Goal: Task Accomplishment & Management: Manage account settings

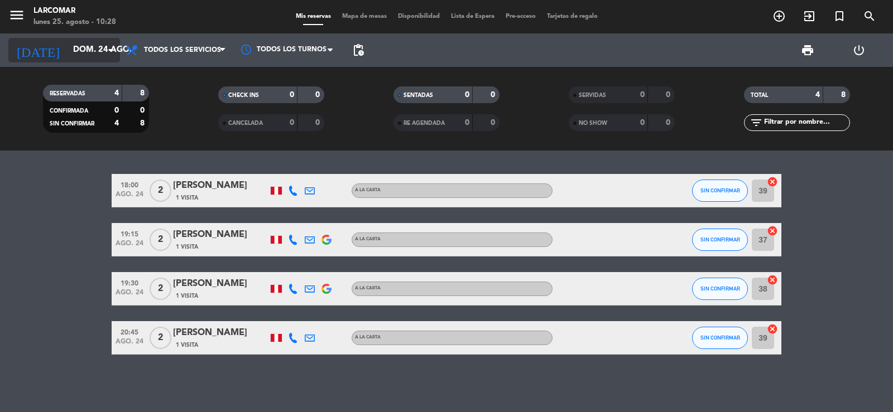
click at [68, 52] on input "dom. 24 ago." at bounding box center [122, 50] width 108 height 21
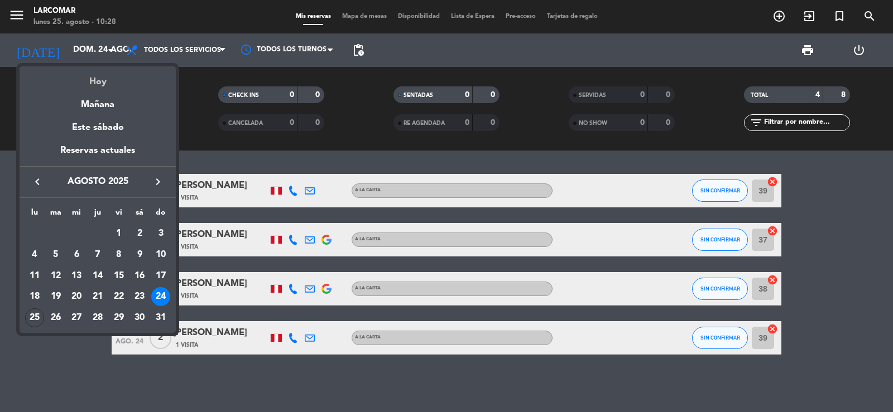
click at [99, 83] on div "Hoy" at bounding box center [98, 77] width 156 height 23
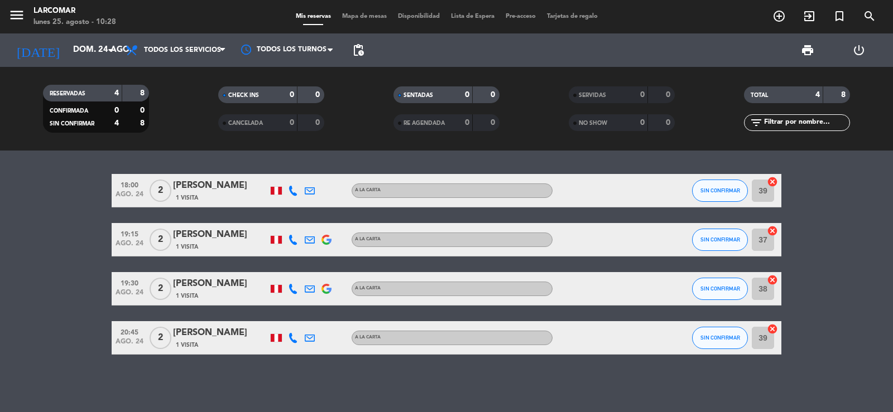
type input "lun. 25 ago."
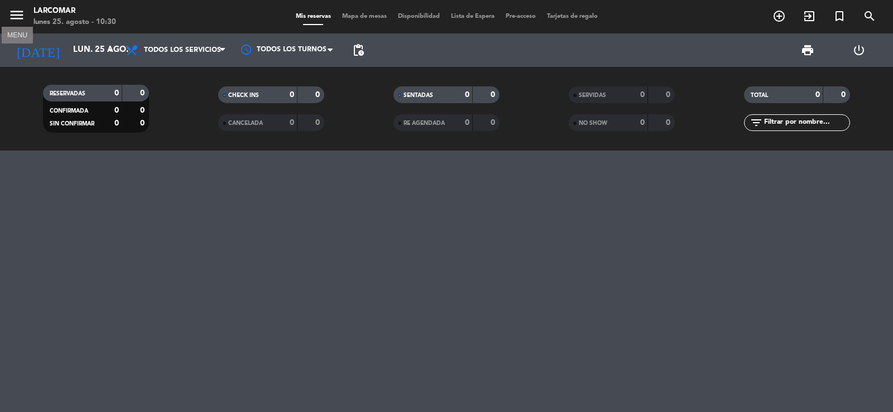
click at [22, 18] on icon "menu" at bounding box center [16, 15] width 17 height 17
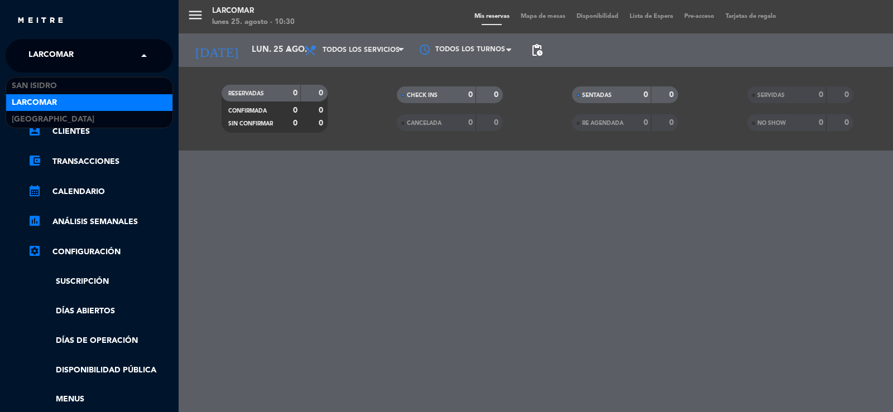
click at [37, 54] on span "Larcomar" at bounding box center [50, 55] width 45 height 23
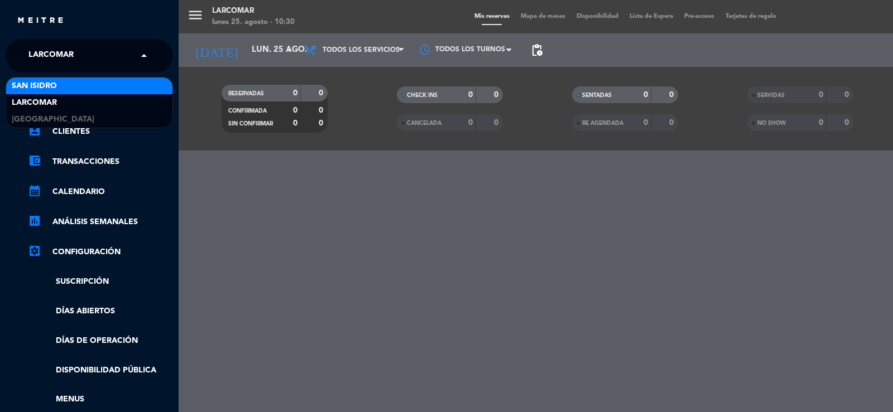
click at [30, 83] on span "San Isidro" at bounding box center [34, 86] width 45 height 13
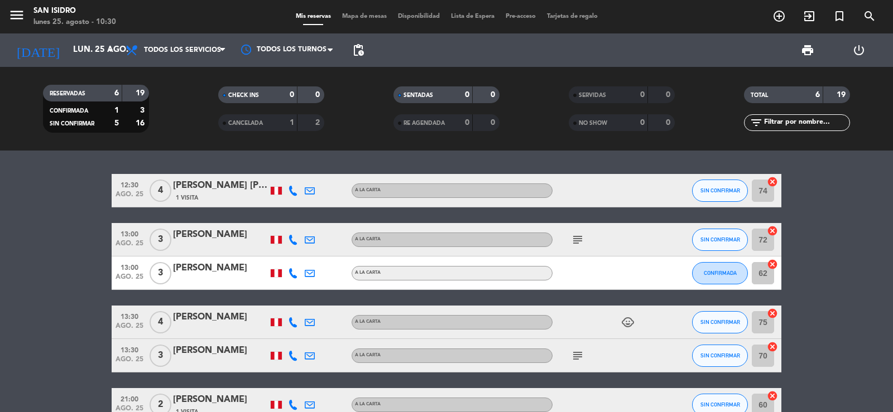
click at [292, 193] on icon at bounding box center [293, 191] width 10 height 10
click at [301, 170] on span "content_paste" at bounding box center [305, 172] width 8 height 8
click at [301, 172] on span "content_paste" at bounding box center [305, 172] width 8 height 8
click at [310, 193] on icon at bounding box center [310, 191] width 10 height 10
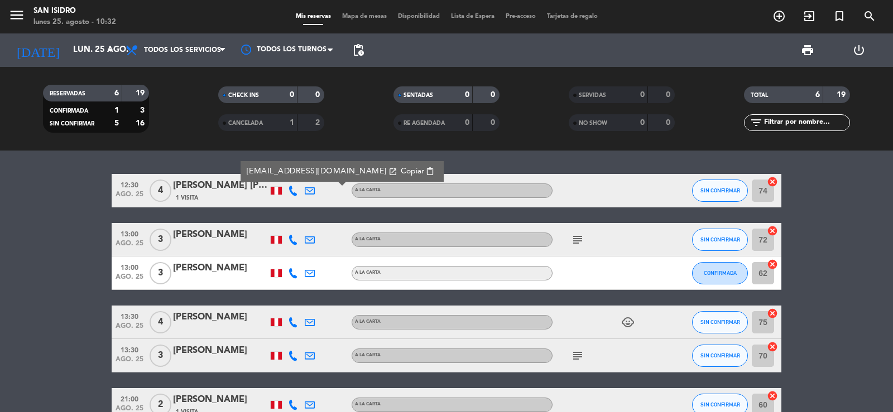
click at [401, 171] on span "Copiar" at bounding box center [412, 172] width 23 height 12
